Goal: Find contact information: Obtain details needed to contact an individual or organization

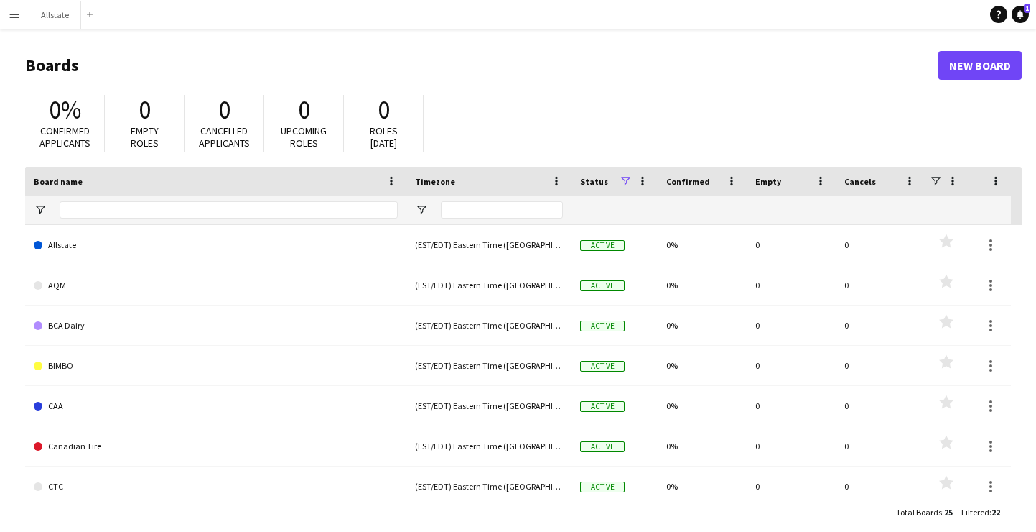
click at [12, 10] on app-icon "Menu" at bounding box center [14, 14] width 11 height 11
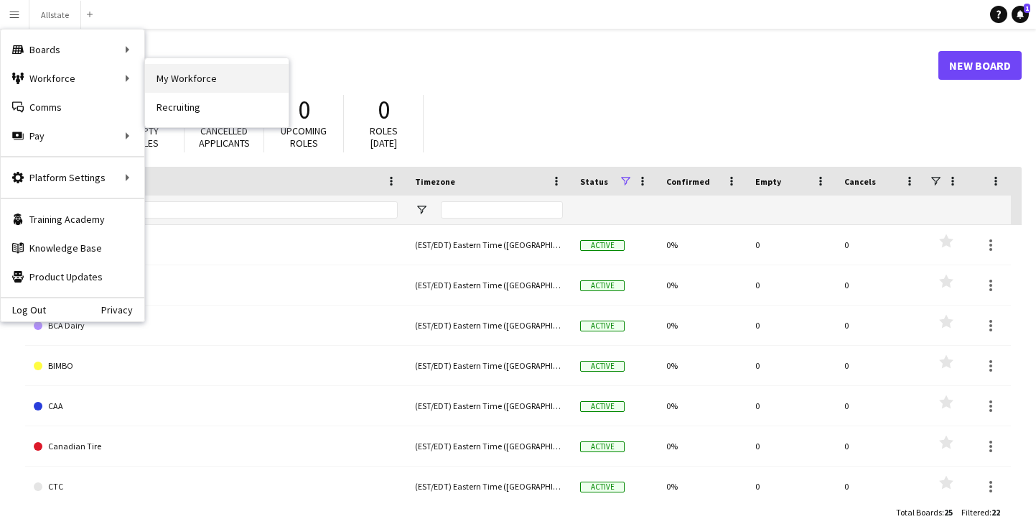
click at [198, 74] on link "My Workforce" at bounding box center [217, 78] width 144 height 29
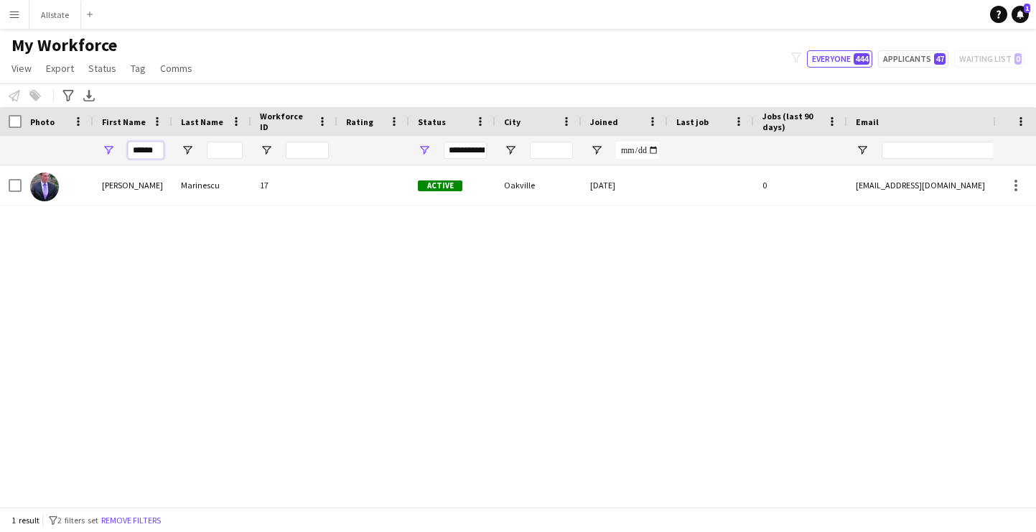
drag, startPoint x: 134, startPoint y: 152, endPoint x: 242, endPoint y: 155, distance: 107.8
click at [242, 155] on div "******" at bounding box center [778, 150] width 1557 height 29
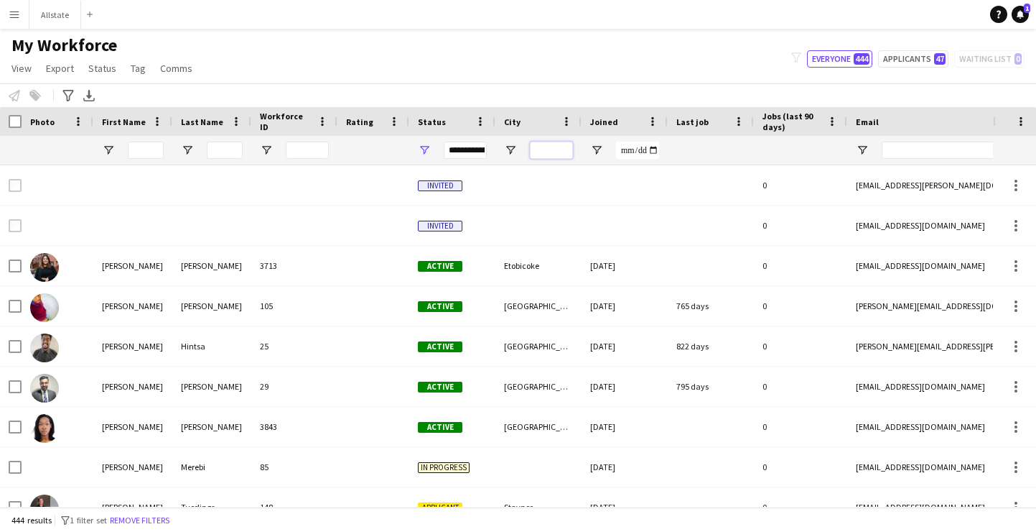
click at [555, 148] on input "City Filter Input" at bounding box center [551, 149] width 43 height 17
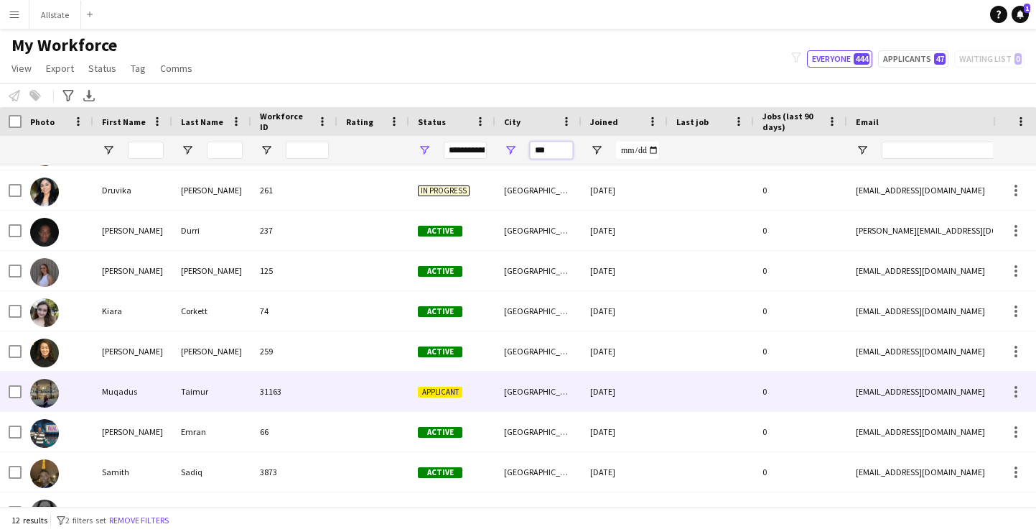
scroll to position [109, 0]
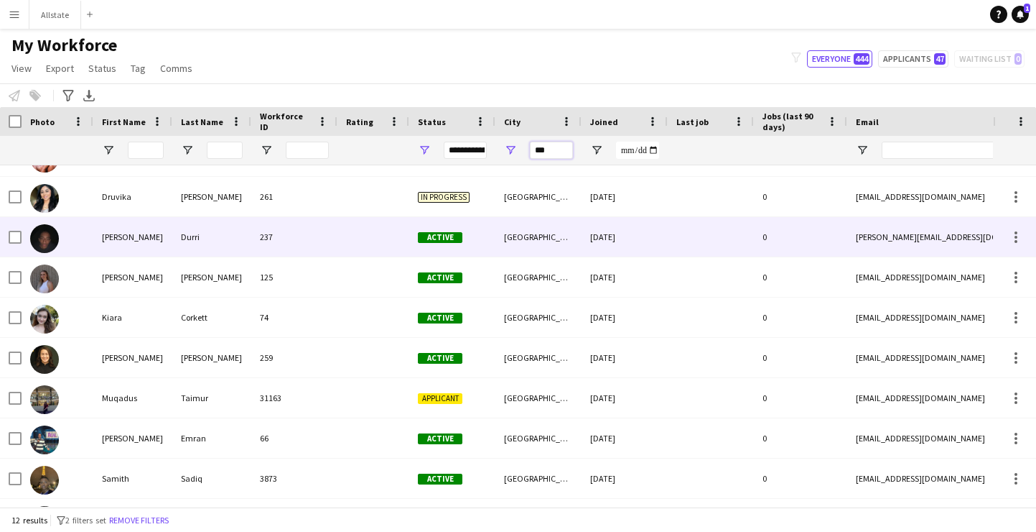
type input "***"
click at [345, 243] on div at bounding box center [374, 237] width 72 height 40
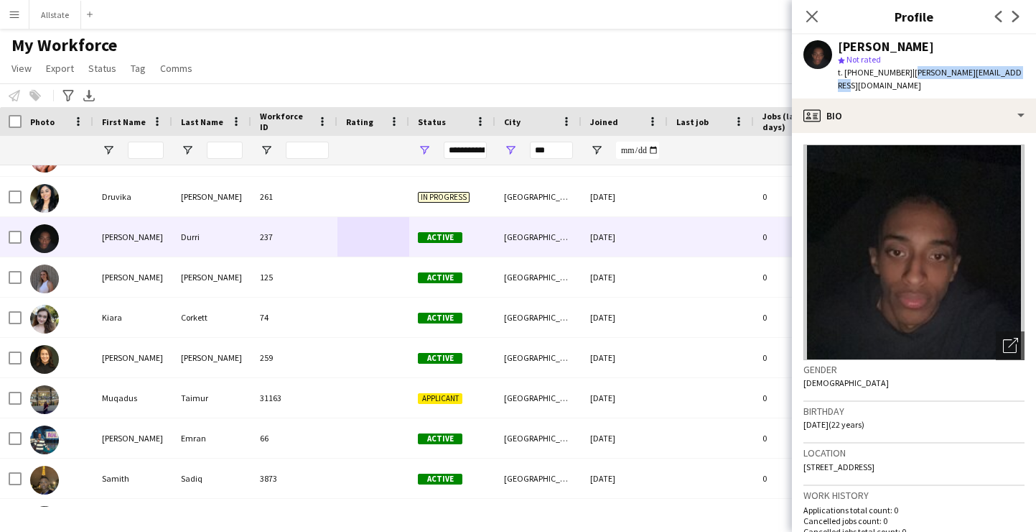
drag, startPoint x: 1006, startPoint y: 73, endPoint x: 901, endPoint y: 73, distance: 104.9
click at [901, 73] on div "Ibrahim Durri star Not rated t. +18253439217 | ibrahim.durri@outlook.com" at bounding box center [914, 66] width 244 height 64
copy span "[PERSON_NAME][EMAIL_ADDRESS][DOMAIN_NAME]"
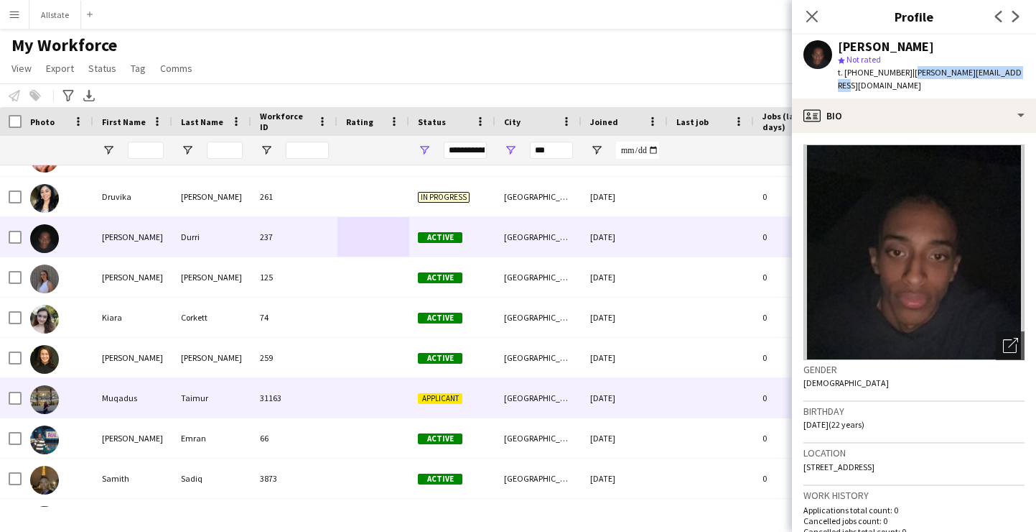
scroll to position [141, 0]
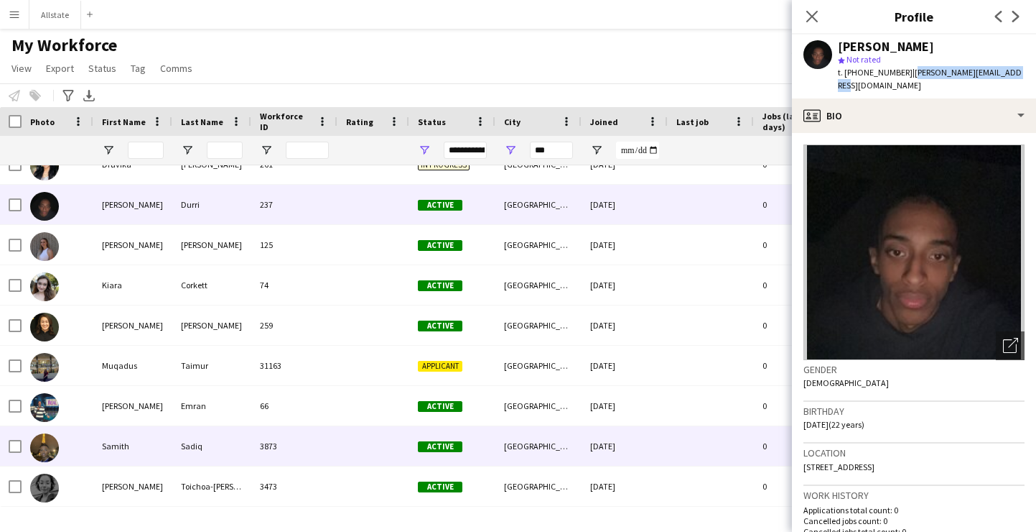
click at [210, 445] on div "Sadiq" at bounding box center [211, 446] width 79 height 40
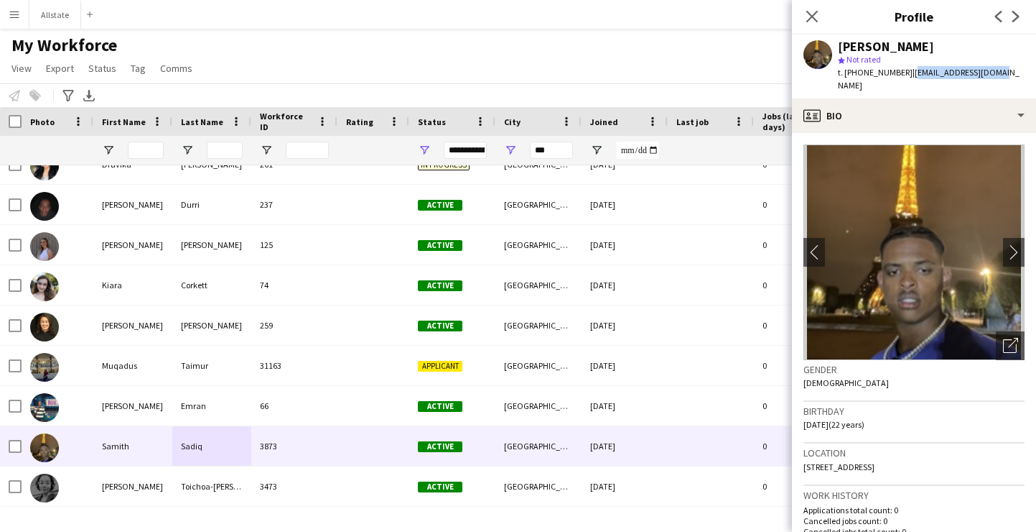
drag, startPoint x: 990, startPoint y: 73, endPoint x: 904, endPoint y: 77, distance: 87.0
click at [904, 77] on div "Samith Sadiq star Not rated t. +15875662595 | sadiqsamih@gmail.com" at bounding box center [914, 66] width 244 height 64
copy span "[EMAIL_ADDRESS][DOMAIN_NAME]"
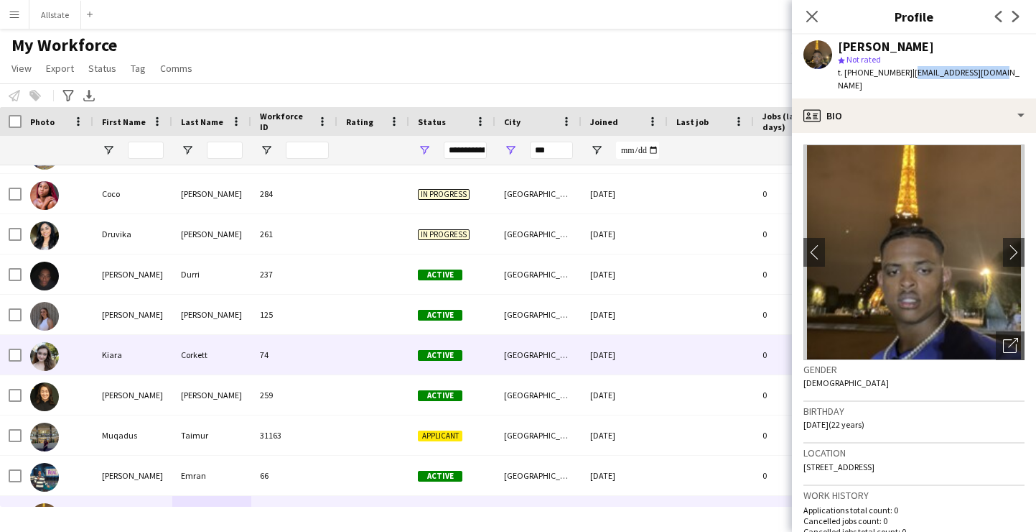
scroll to position [70, 0]
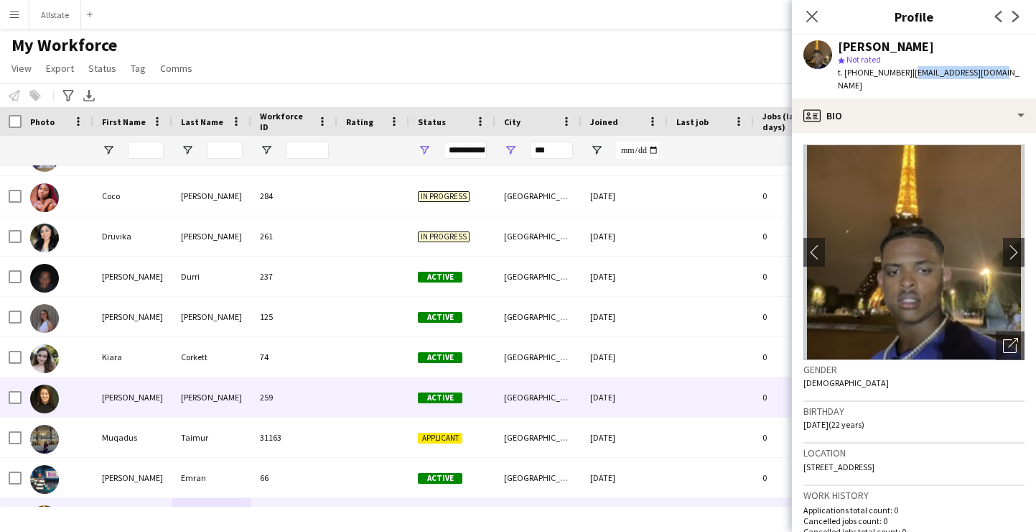
click at [475, 389] on div "Active" at bounding box center [452, 397] width 86 height 40
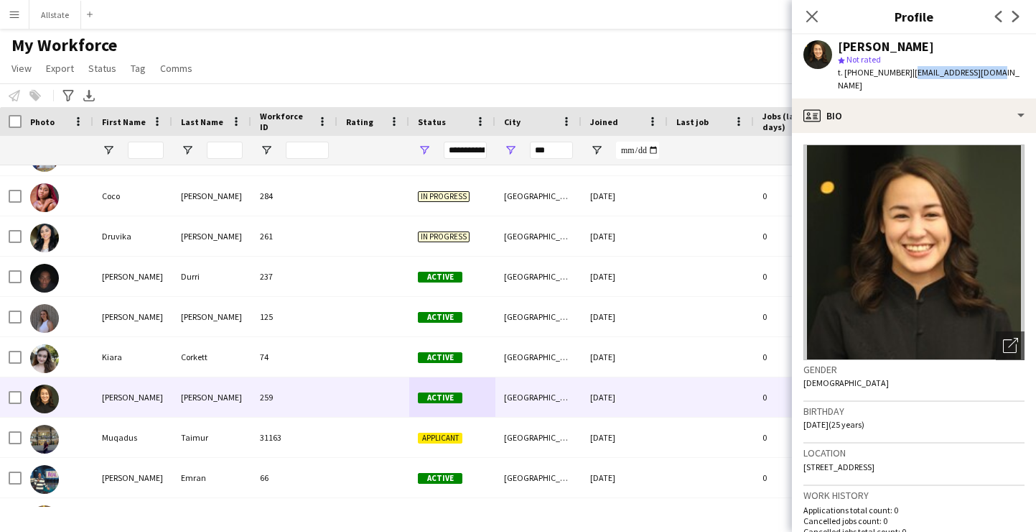
drag, startPoint x: 984, startPoint y: 74, endPoint x: 904, endPoint y: 75, distance: 80.5
click at [904, 75] on div "Mariko Kramer star Not rated t. +17806807383 | mkramer@ualberta.ca" at bounding box center [914, 66] width 244 height 64
copy span "[EMAIL_ADDRESS][DOMAIN_NAME]"
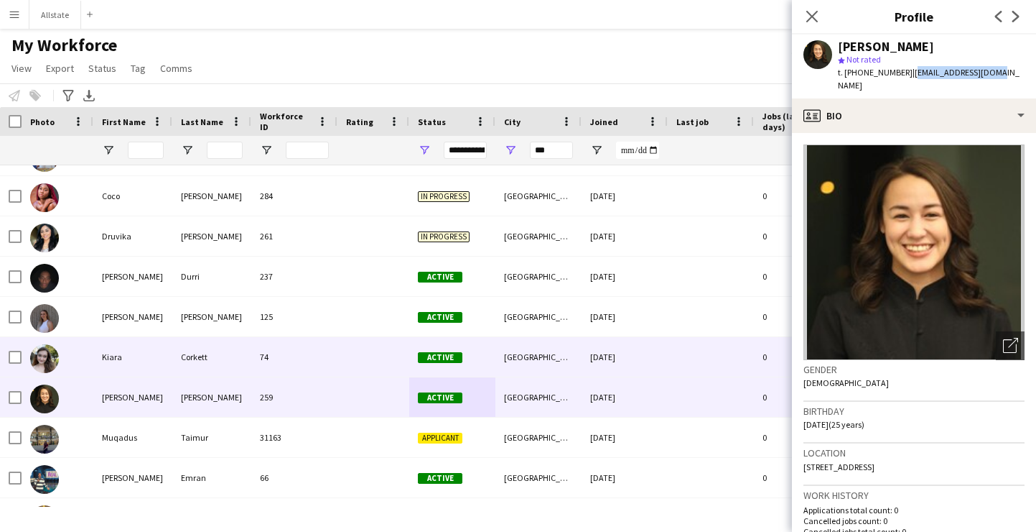
click at [424, 352] on span "Active" at bounding box center [440, 357] width 45 height 11
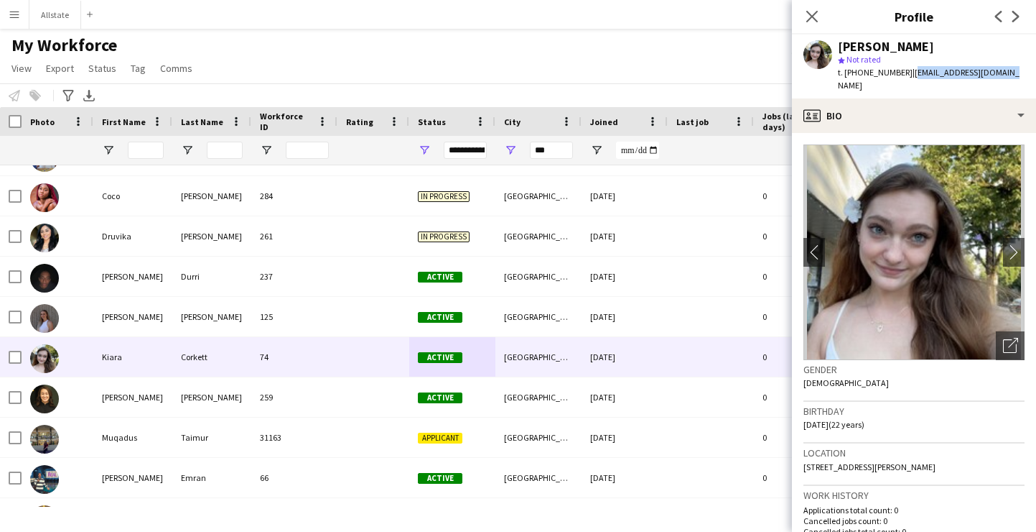
drag, startPoint x: 992, startPoint y: 73, endPoint x: 903, endPoint y: 77, distance: 89.2
click at [903, 77] on div "Kiara Corkett star Not rated t. +15879822480 | kiara.corkett@yahoo.ca" at bounding box center [914, 66] width 244 height 64
copy span "[EMAIL_ADDRESS][DOMAIN_NAME]"
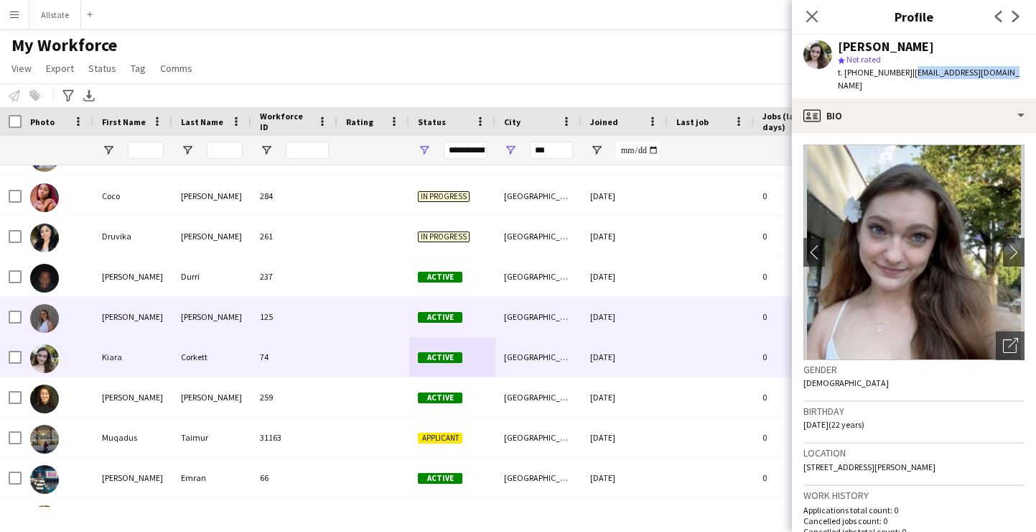
click at [353, 317] on div at bounding box center [374, 317] width 72 height 40
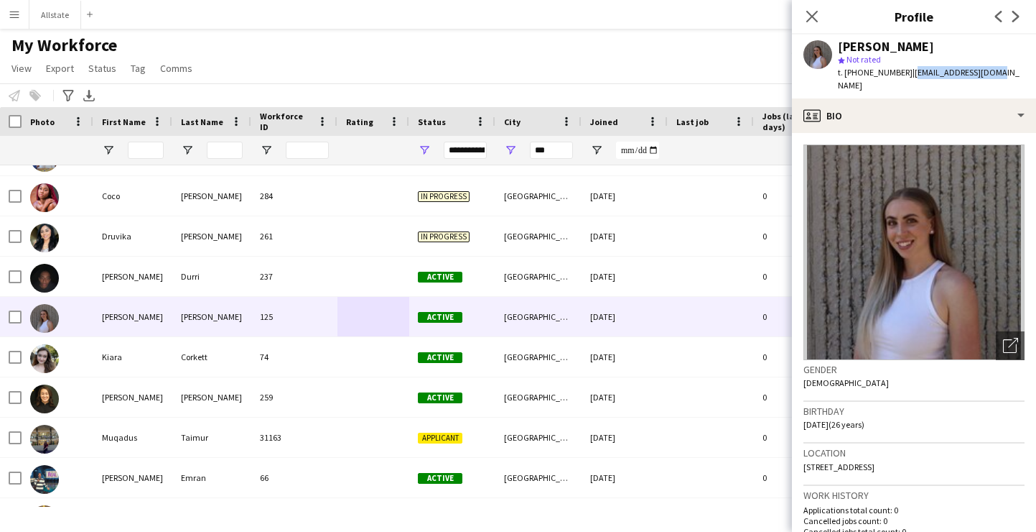
drag, startPoint x: 982, startPoint y: 74, endPoint x: 901, endPoint y: 75, distance: 80.4
click at [901, 75] on div "Kiana Sieg star Not rated t. +17802371960 | kianasieg@gmail.com" at bounding box center [914, 66] width 244 height 64
copy span "[EMAIL_ADDRESS][DOMAIN_NAME]"
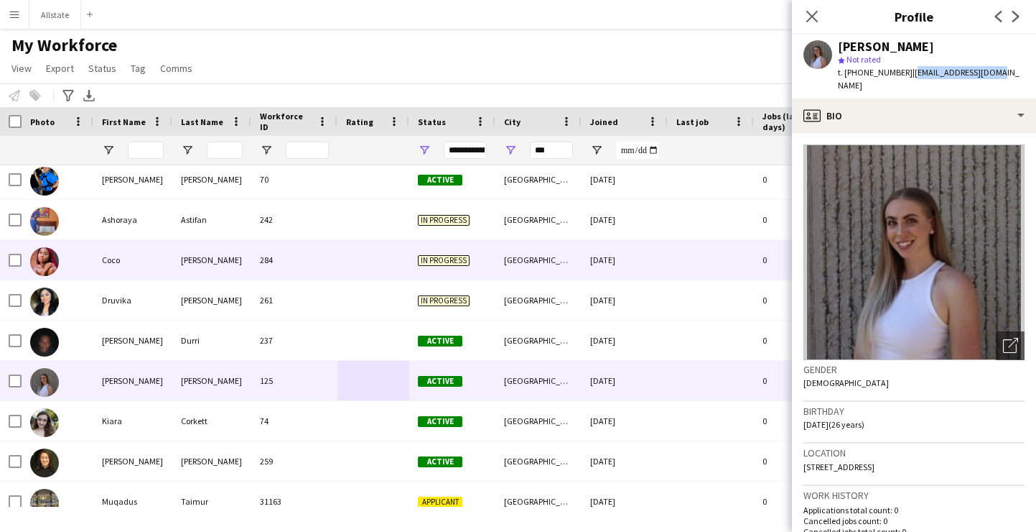
scroll to position [0, 0]
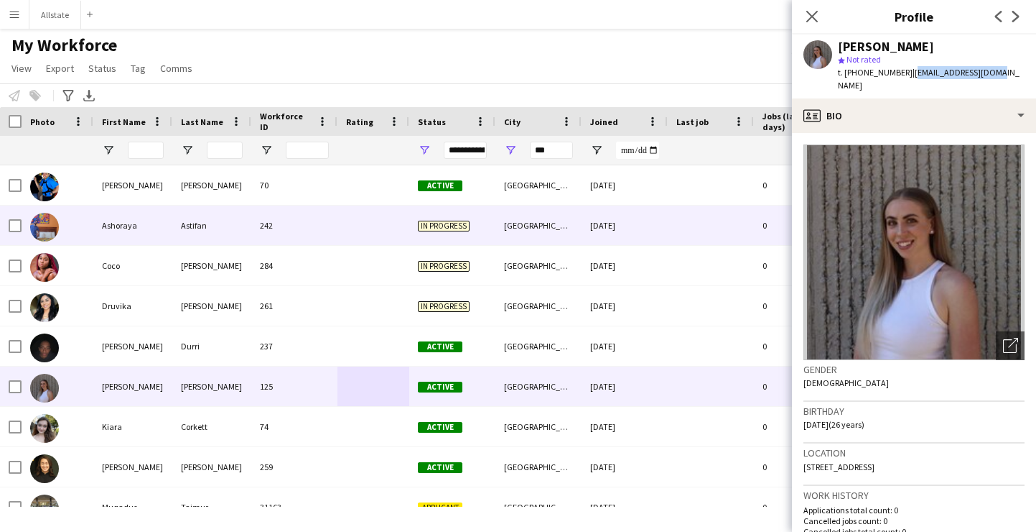
click at [392, 238] on div at bounding box center [374, 225] width 72 height 40
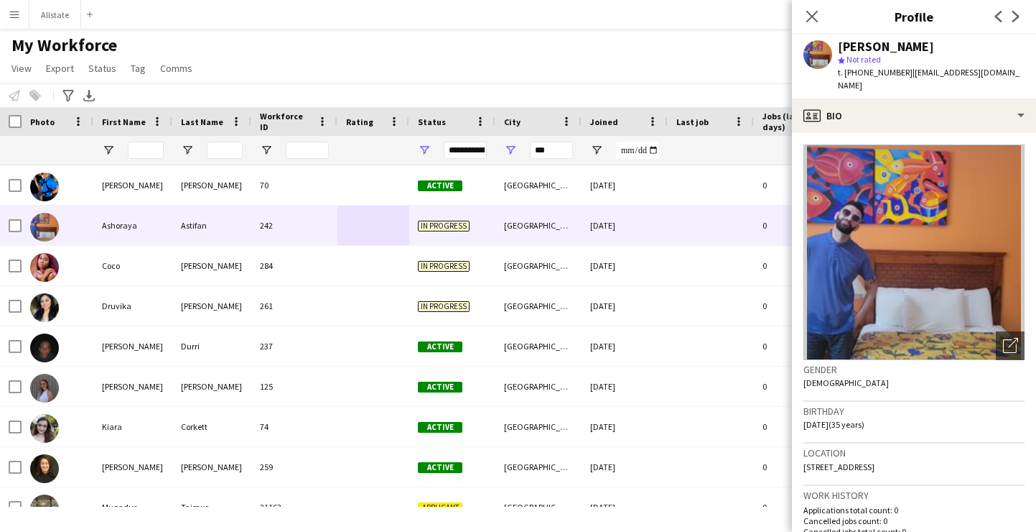
drag, startPoint x: 1016, startPoint y: 73, endPoint x: 901, endPoint y: 78, distance: 115.8
click at [901, 78] on div "Ashoraya Astifan star Not rated t. +14036715629 | ashoraya.astifan12@gmail.com" at bounding box center [914, 66] width 244 height 64
copy span "[EMAIL_ADDRESS][DOMAIN_NAME]"
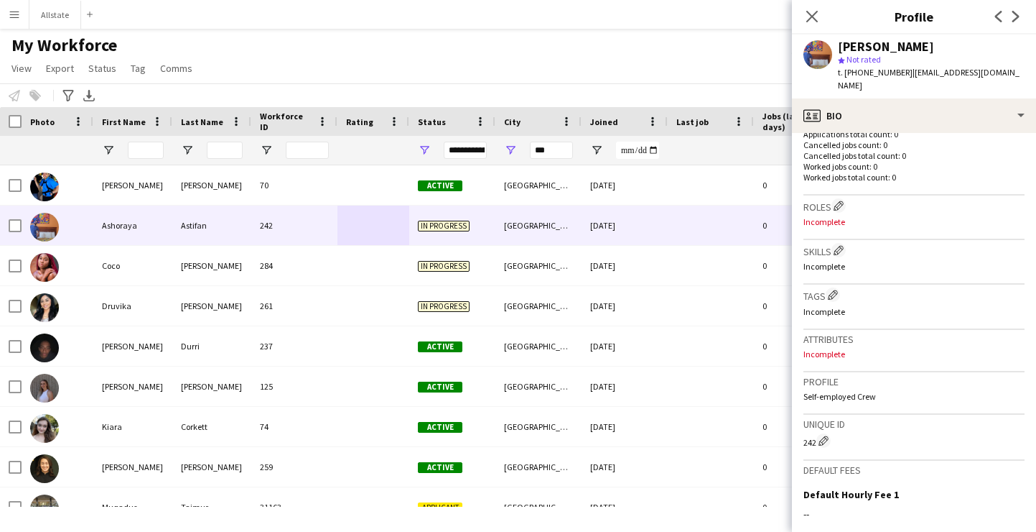
scroll to position [379, 0]
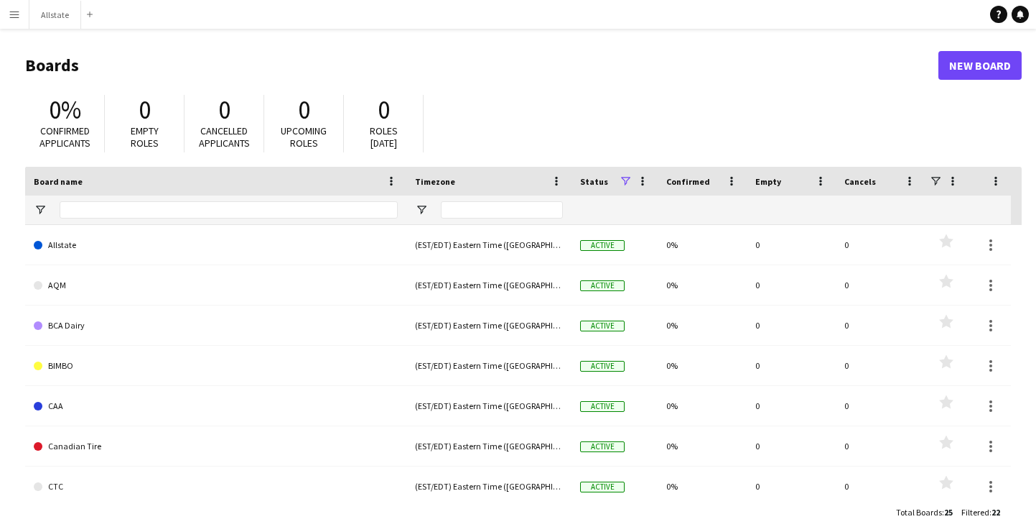
click at [24, 22] on button "Menu" at bounding box center [14, 14] width 29 height 29
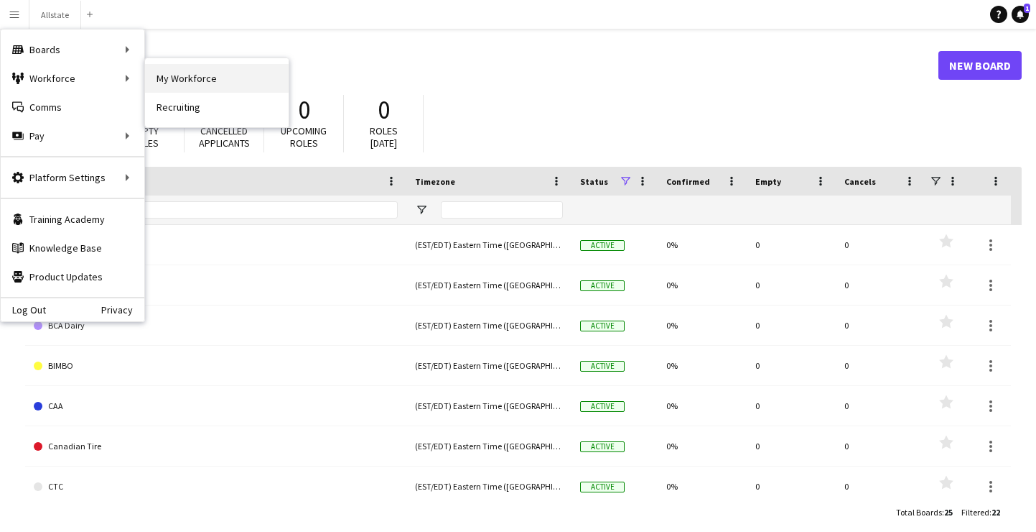
click at [194, 91] on link "My Workforce" at bounding box center [217, 78] width 144 height 29
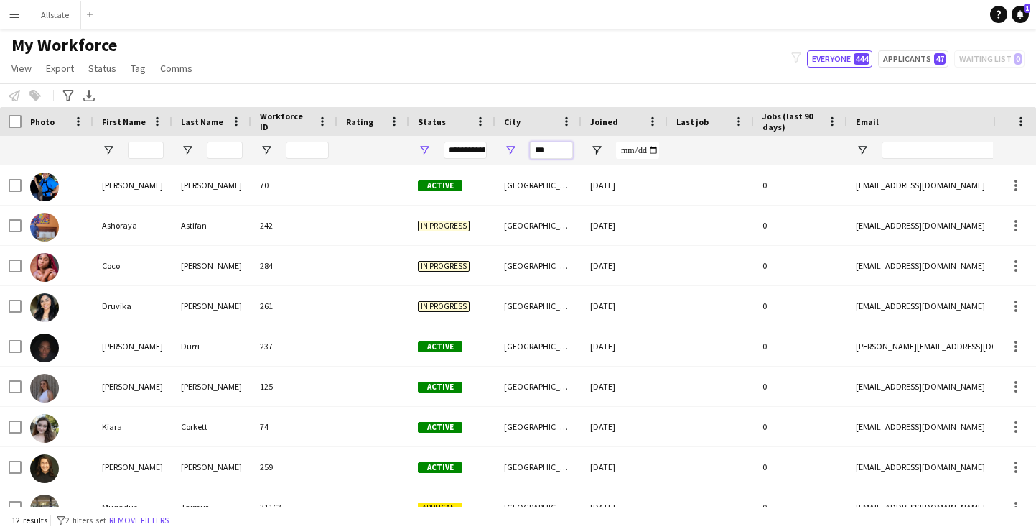
drag, startPoint x: 564, startPoint y: 156, endPoint x: 487, endPoint y: 155, distance: 76.9
click at [487, 155] on div at bounding box center [778, 150] width 1557 height 29
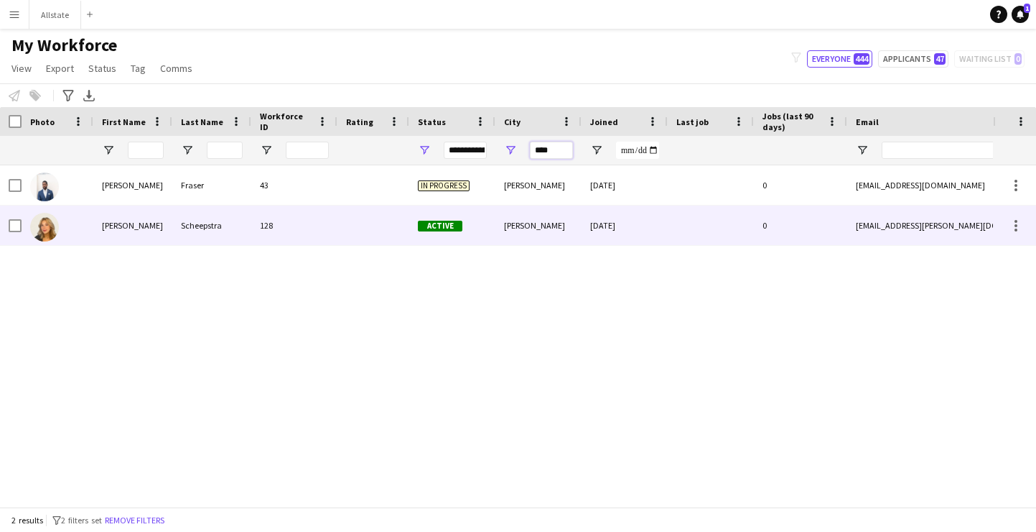
type input "****"
click at [455, 217] on div "Active" at bounding box center [452, 225] width 86 height 40
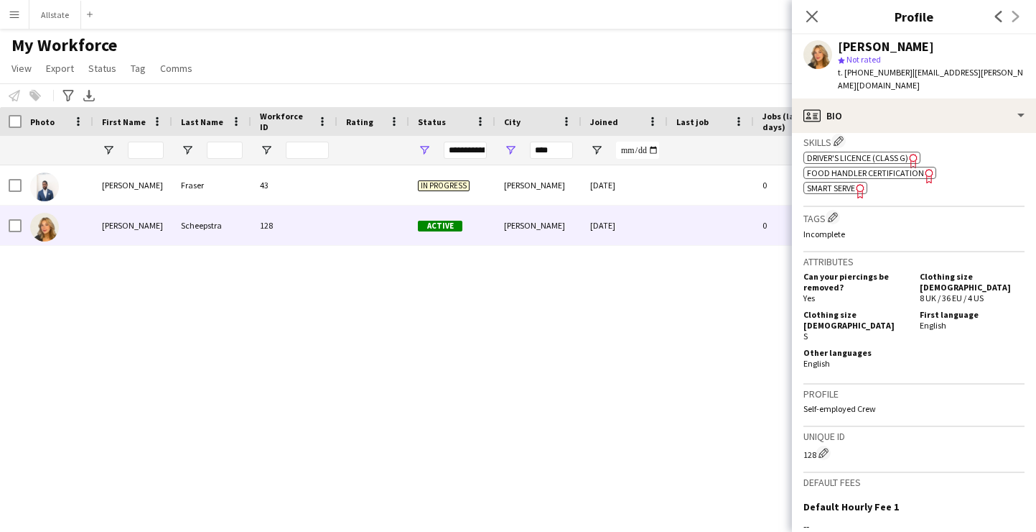
scroll to position [658, 0]
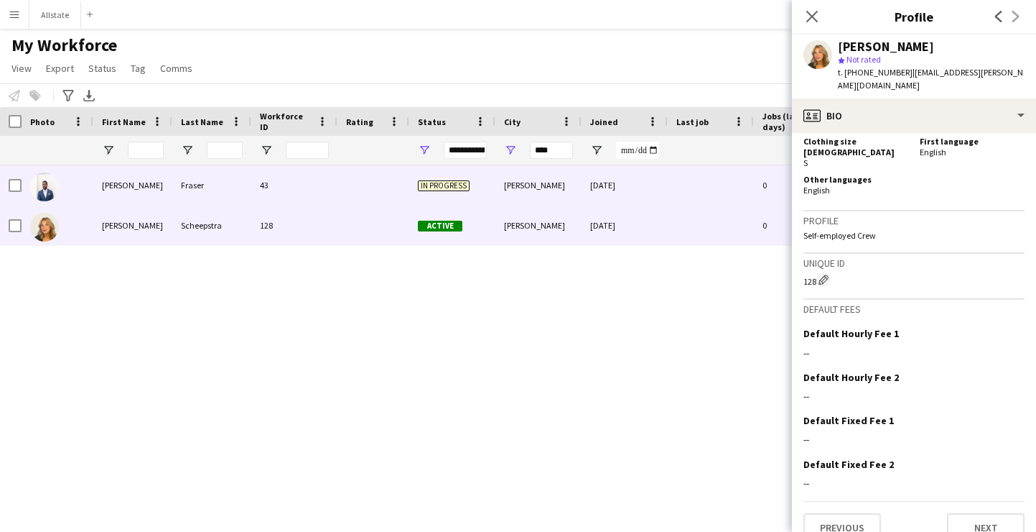
click at [646, 175] on div "[DATE]" at bounding box center [625, 185] width 86 height 40
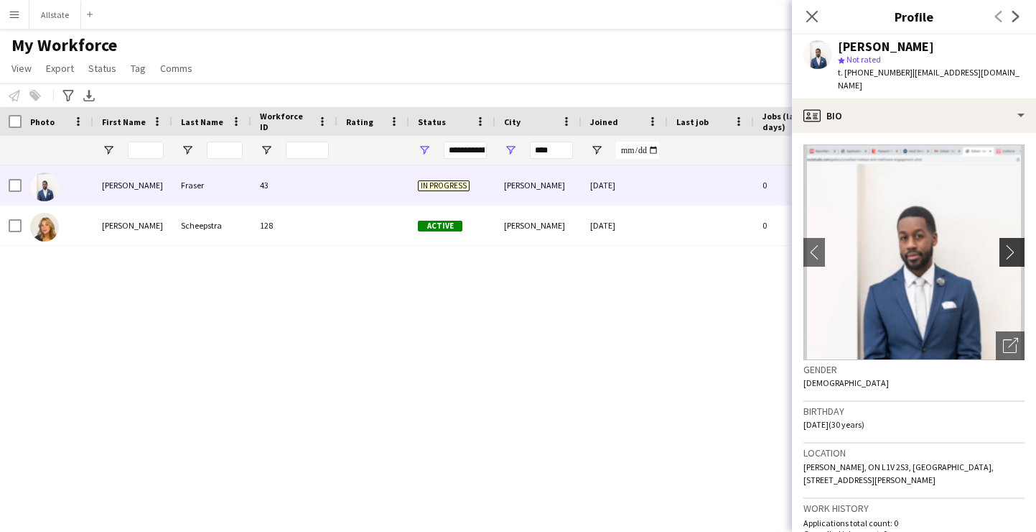
click at [1011, 244] on app-icon "chevron-right" at bounding box center [1014, 251] width 22 height 15
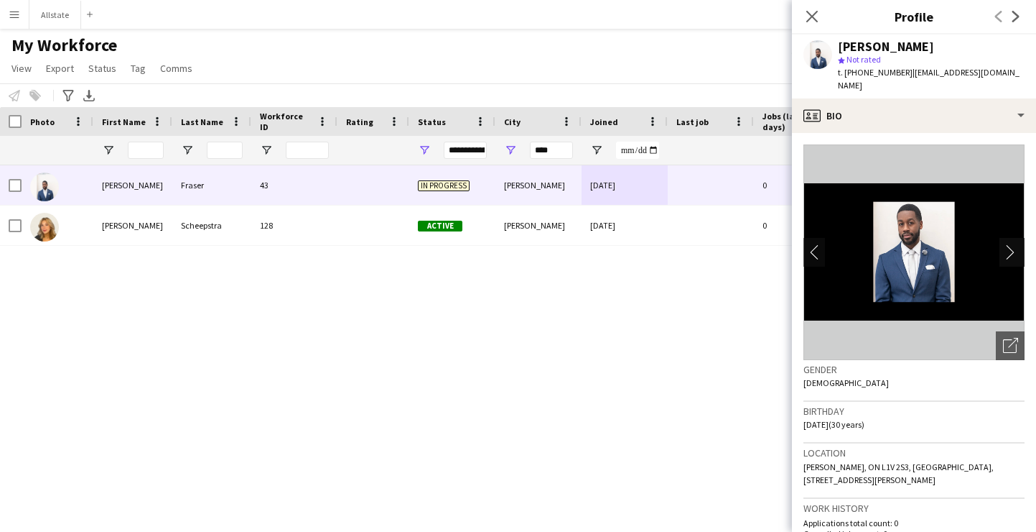
click at [1011, 244] on app-icon "chevron-right" at bounding box center [1014, 251] width 22 height 15
